Goal: Task Accomplishment & Management: Complete application form

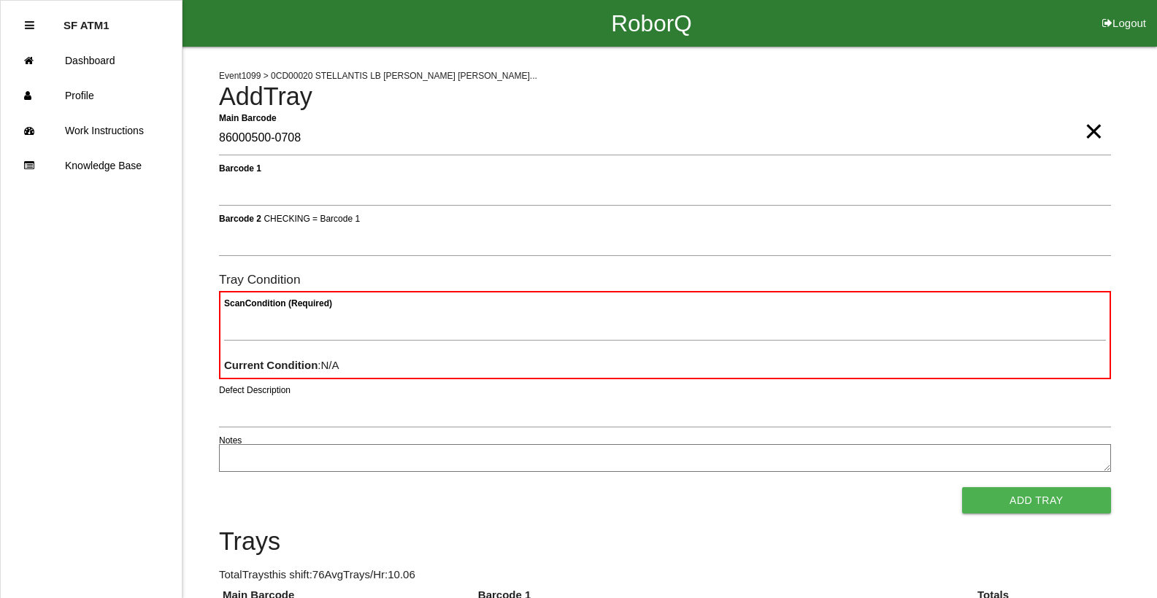
type Barcode "86000500-0708"
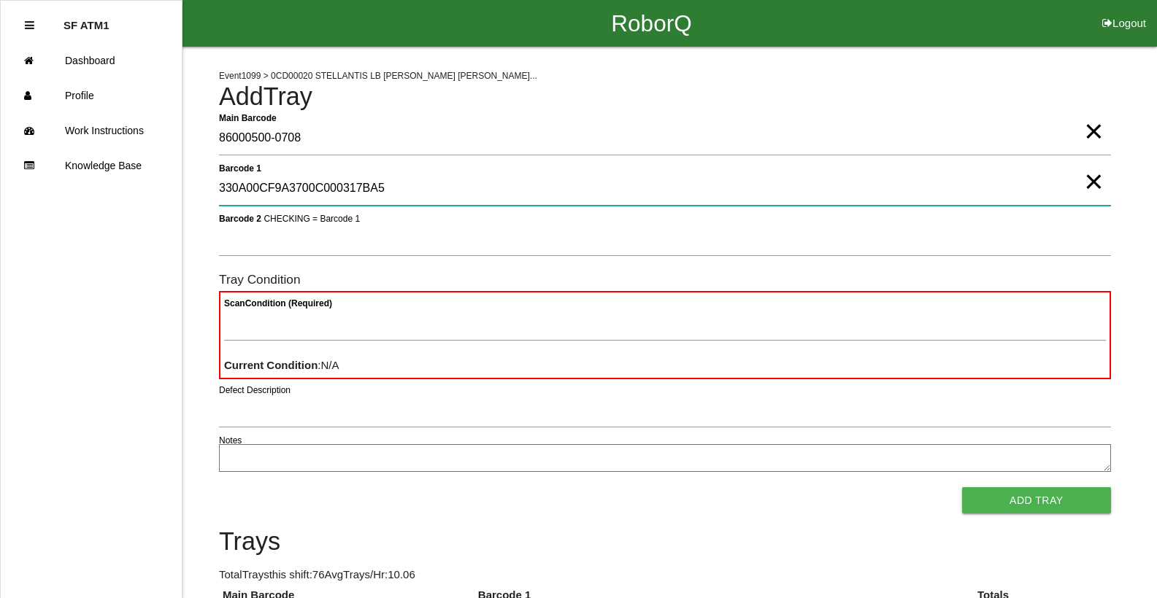
type 1 "330A00CF9A3700C000317BA5"
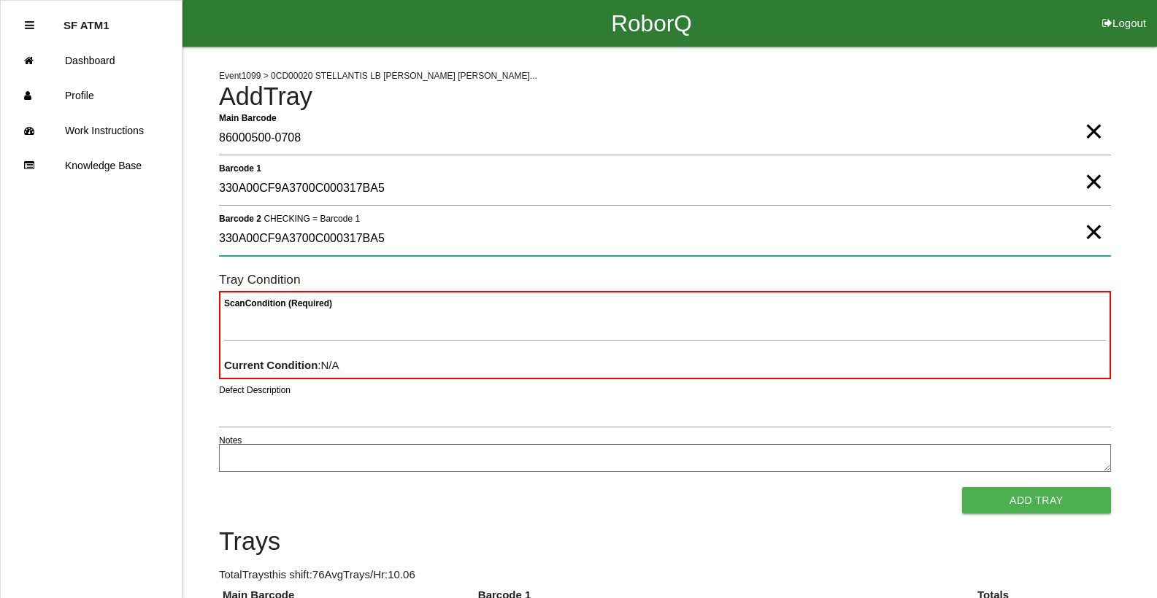
type 2 "330A00CF9A3700C000317BA5"
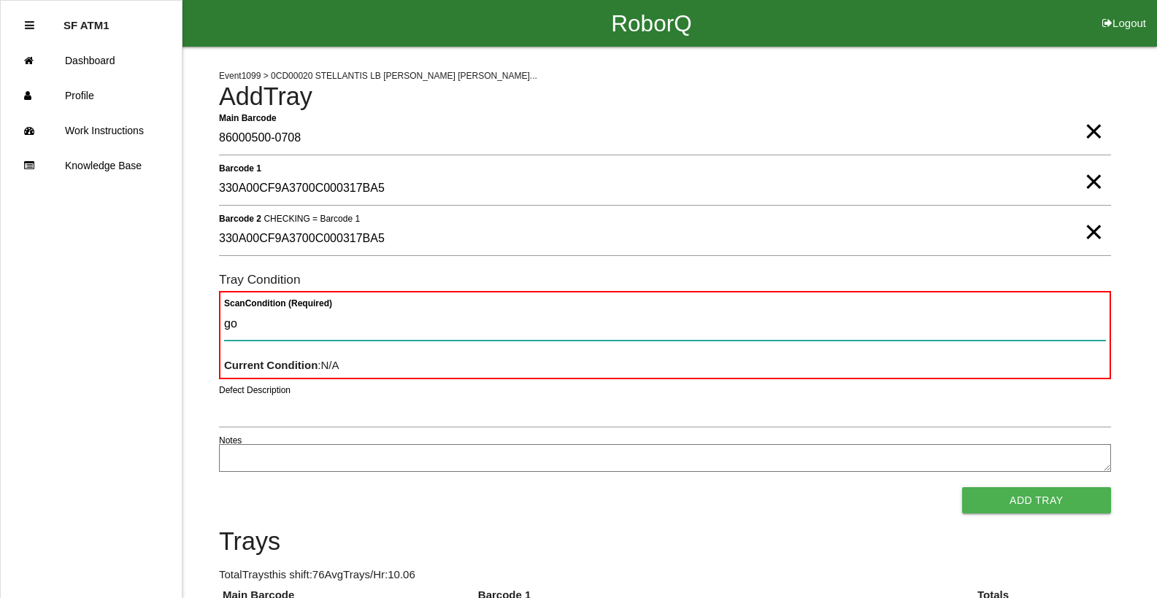
type Condition "goo"
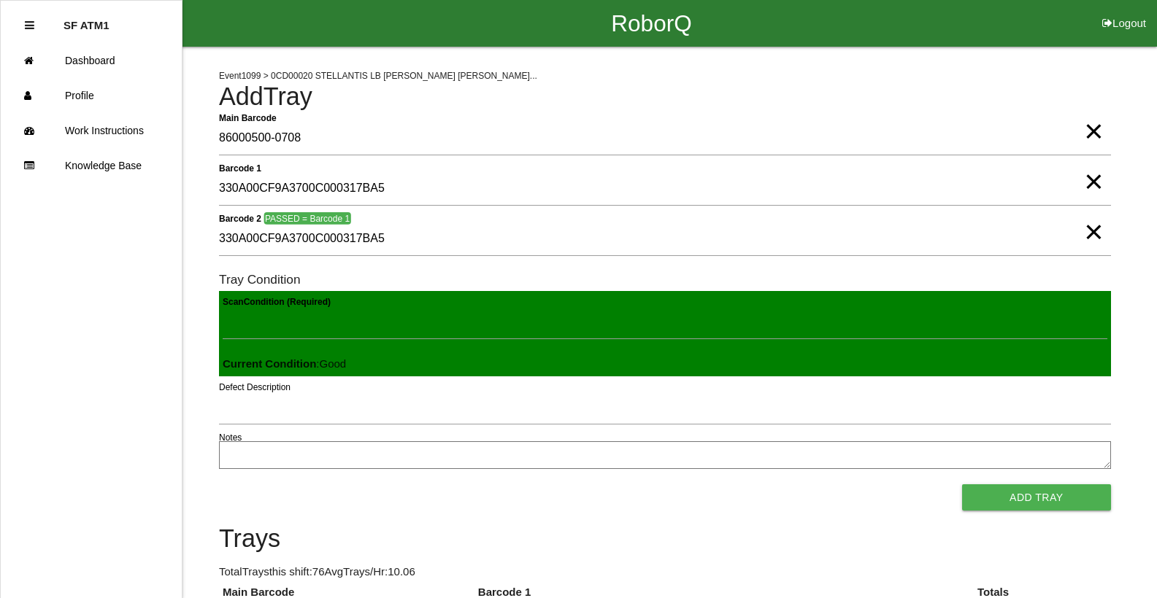
click at [962, 485] on button "Add Tray" at bounding box center [1036, 498] width 149 height 26
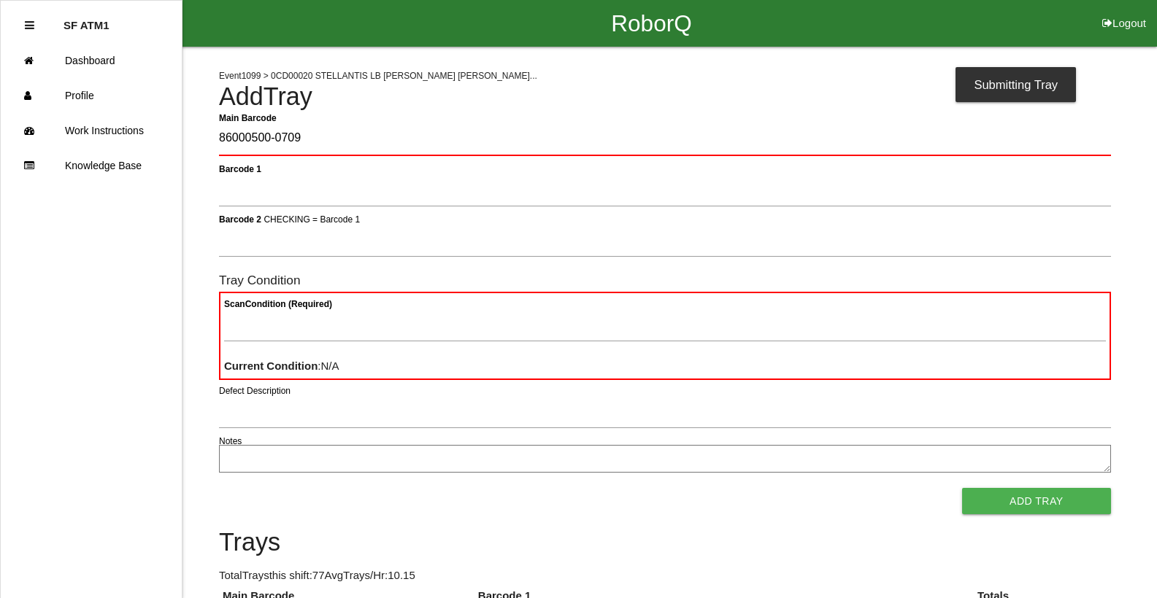
type Barcode "86000500-0709"
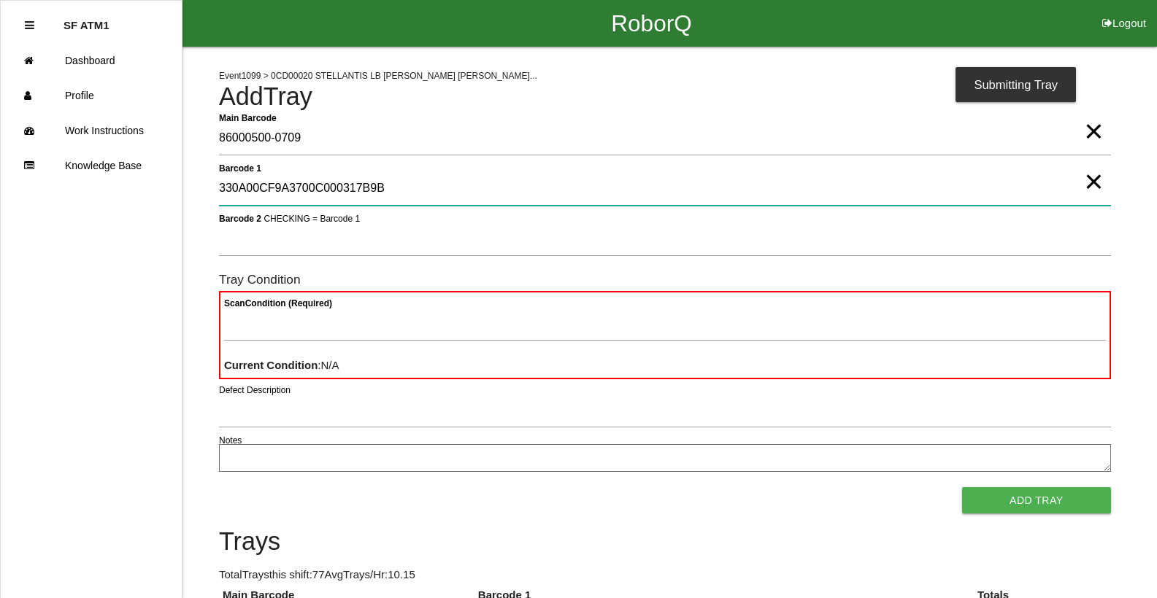
type 1 "330A00CF9A3700C000317B9B"
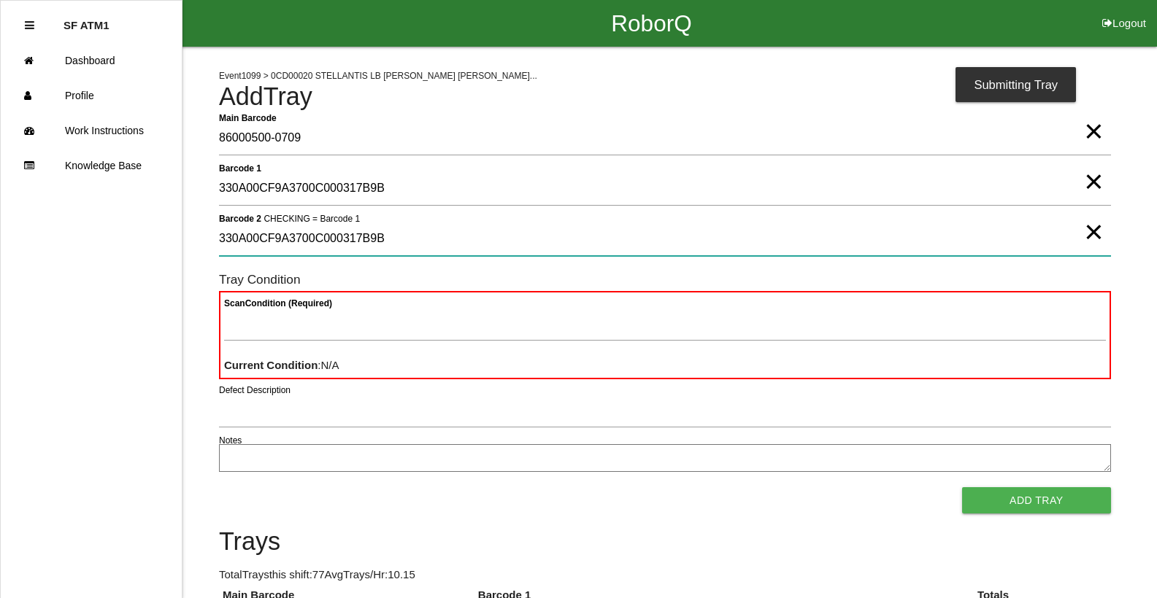
type 2 "330A00CF9A3700C000317B9B"
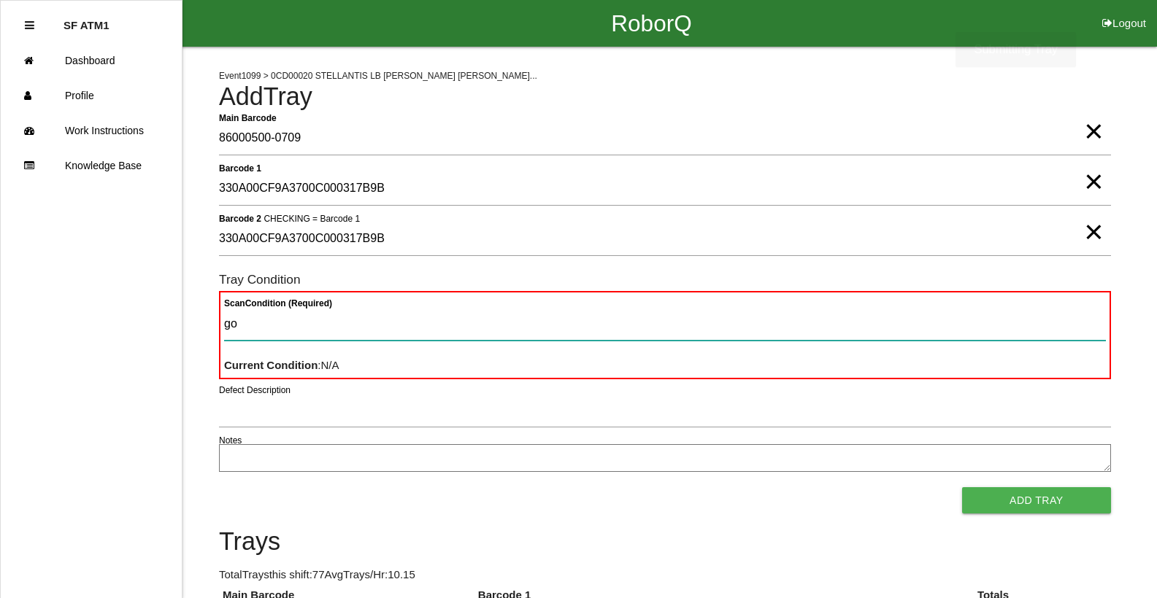
type Condition "goo"
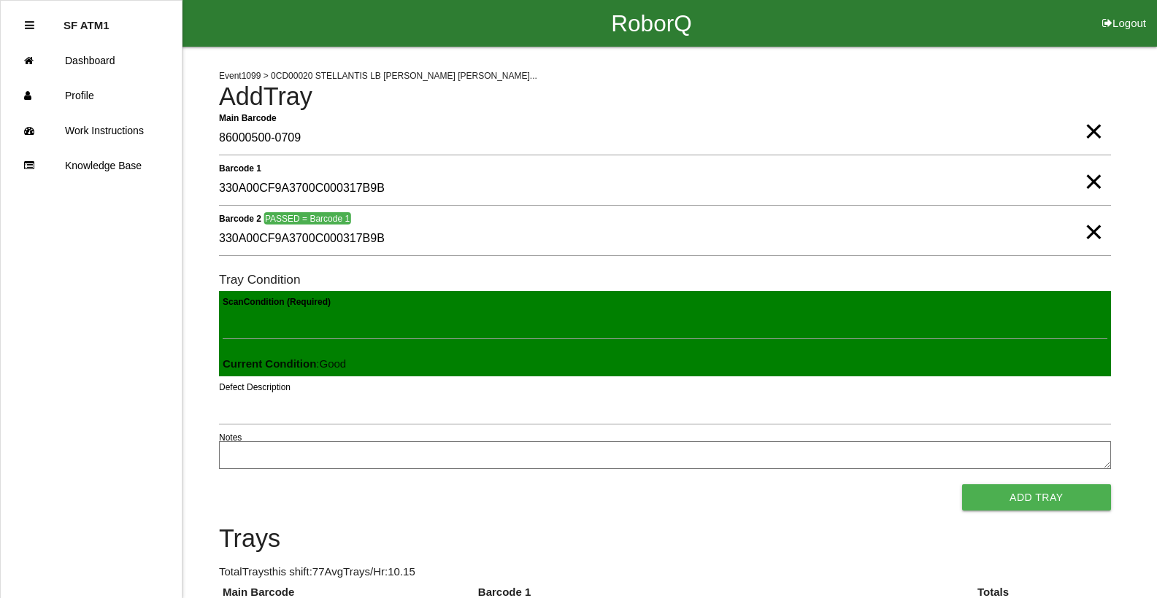
click button "Add Tray" at bounding box center [1036, 498] width 149 height 26
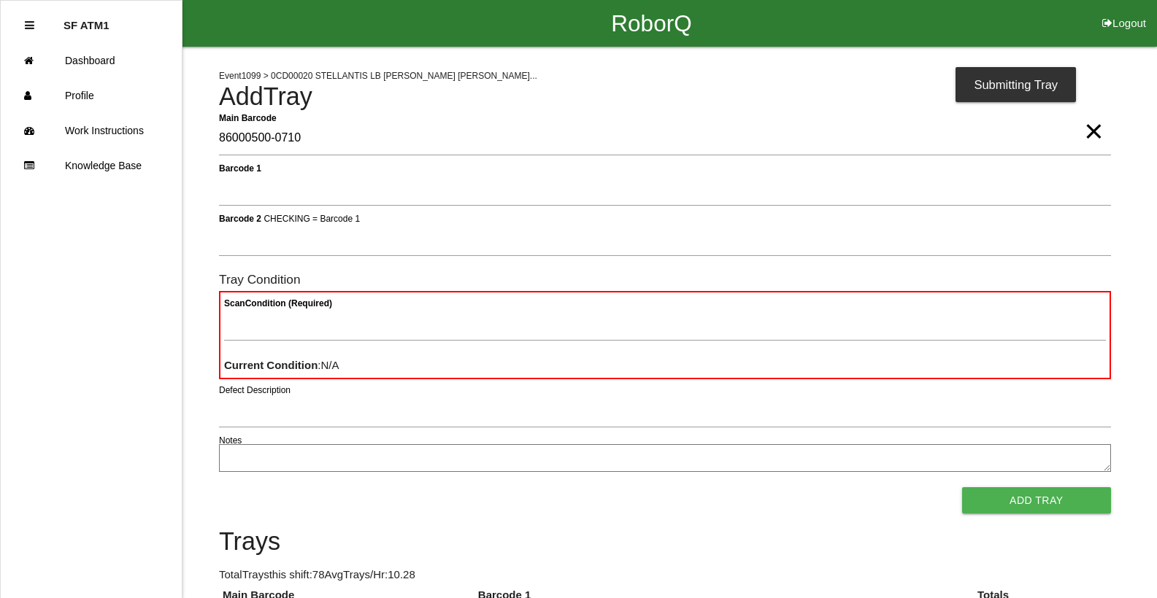
type Barcode "86000500-0710"
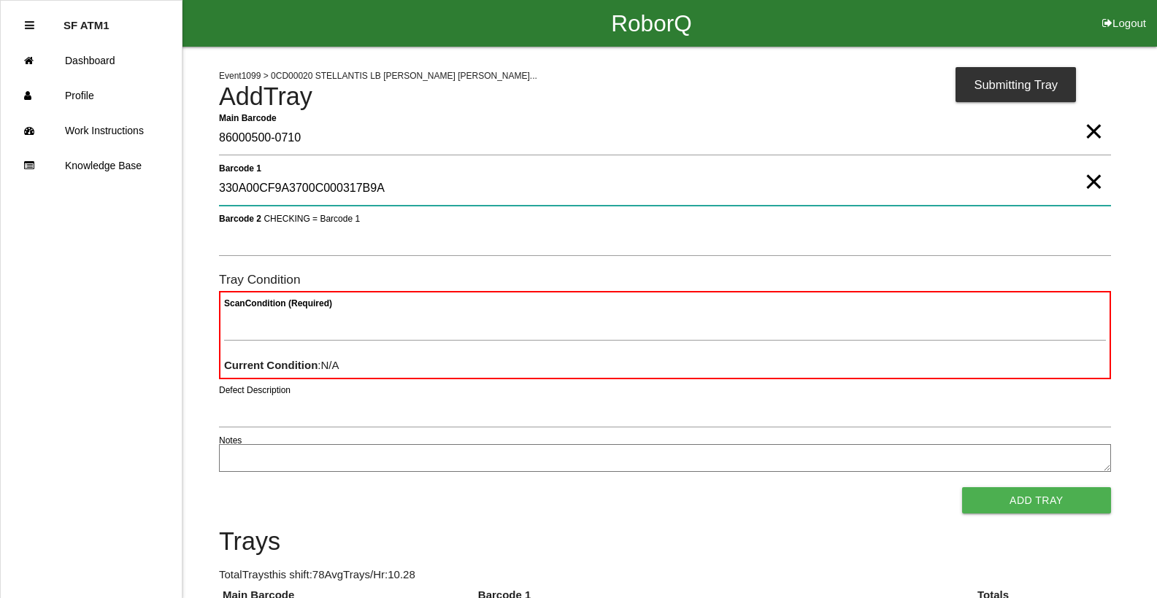
type 1 "330A00CF9A3700C000317B9A"
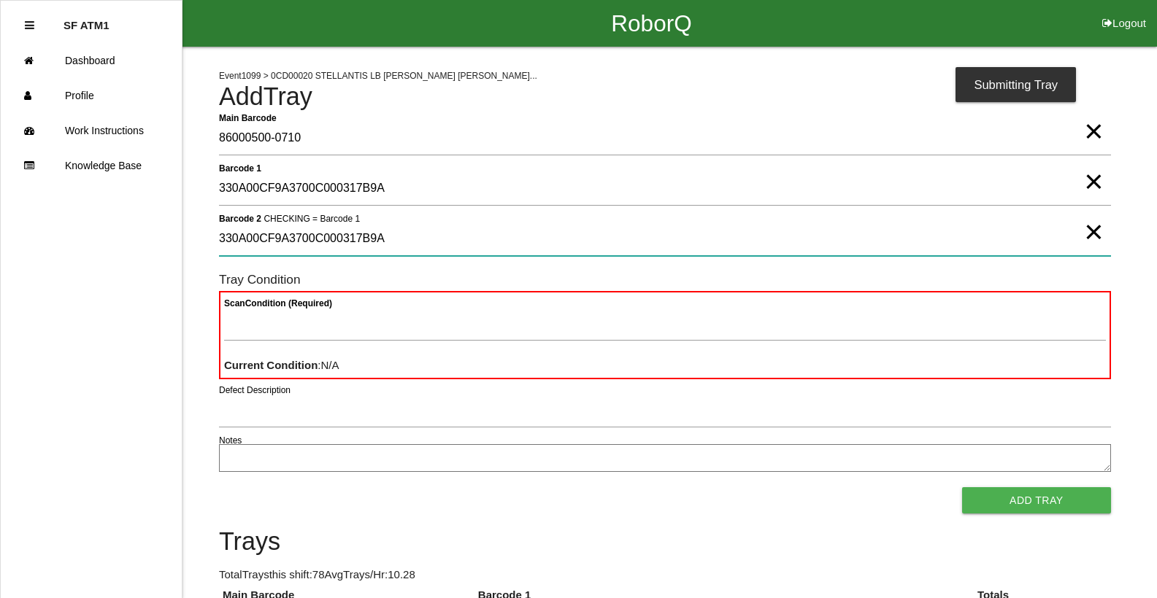
type 2 "330A00CF9A3700C000317B9A"
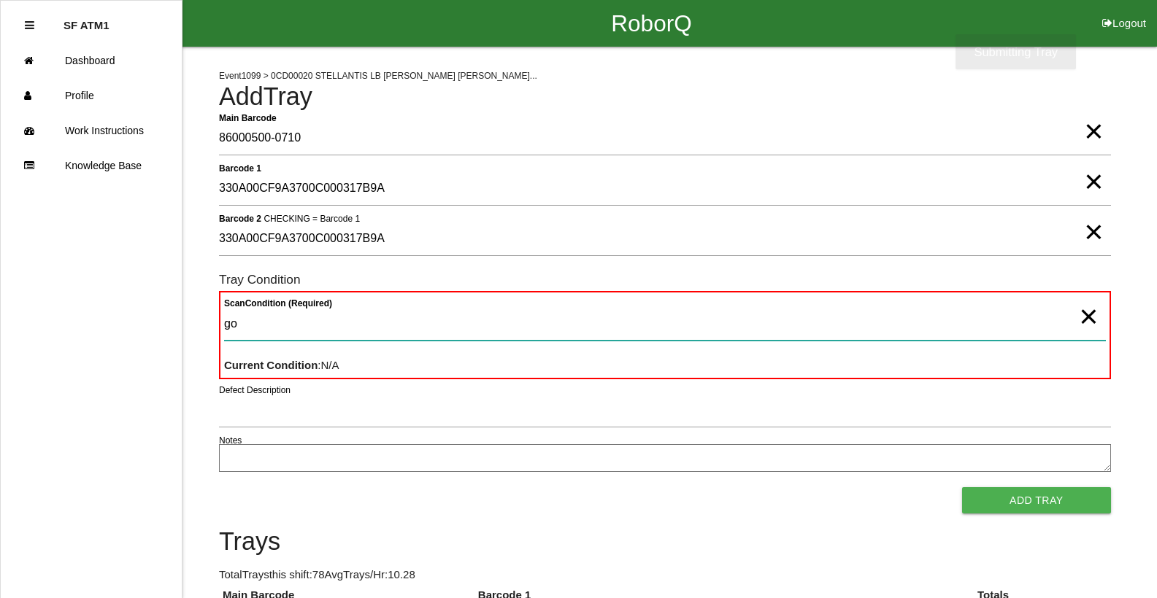
type Condition "goo"
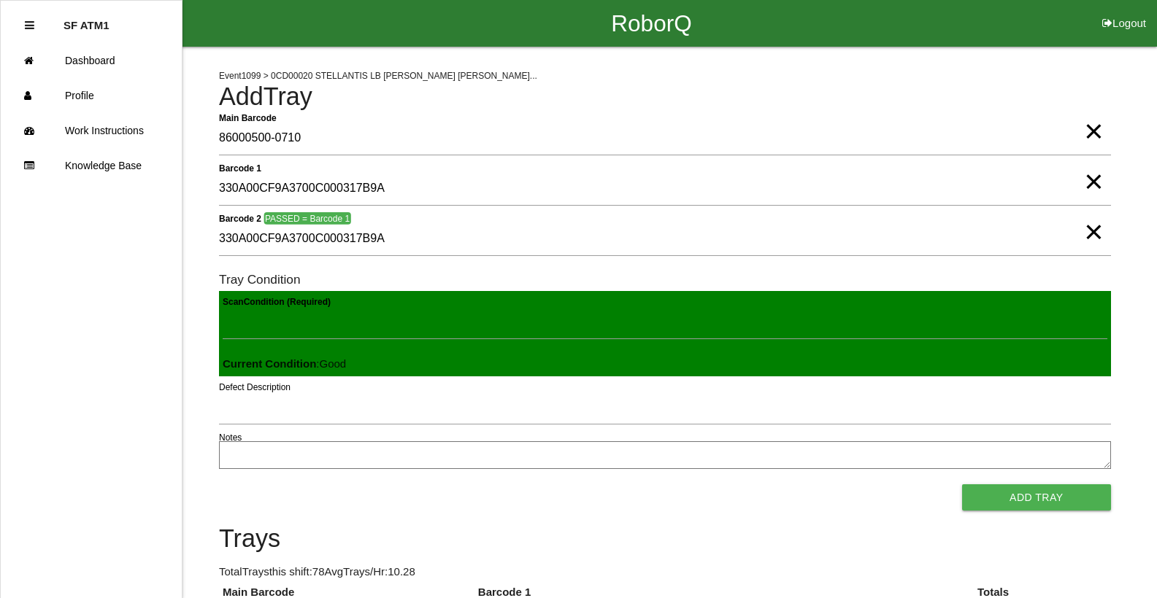
click at [962, 485] on button "Add Tray" at bounding box center [1036, 498] width 149 height 26
